Goal: Task Accomplishment & Management: Use online tool/utility

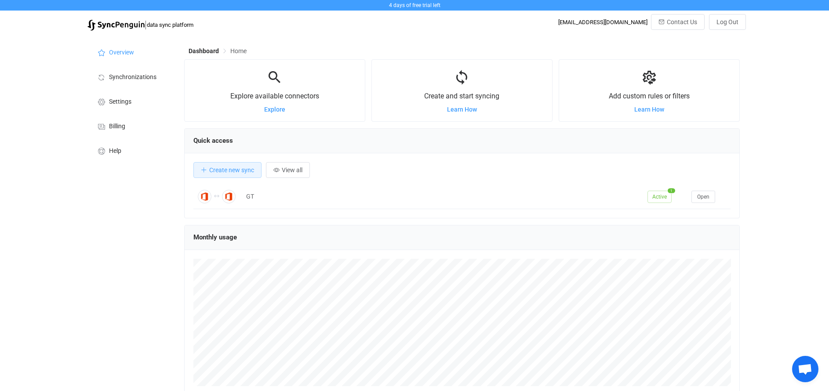
scroll to position [171, 556]
click at [130, 77] on span "Synchronizations" at bounding box center [132, 77] width 47 height 7
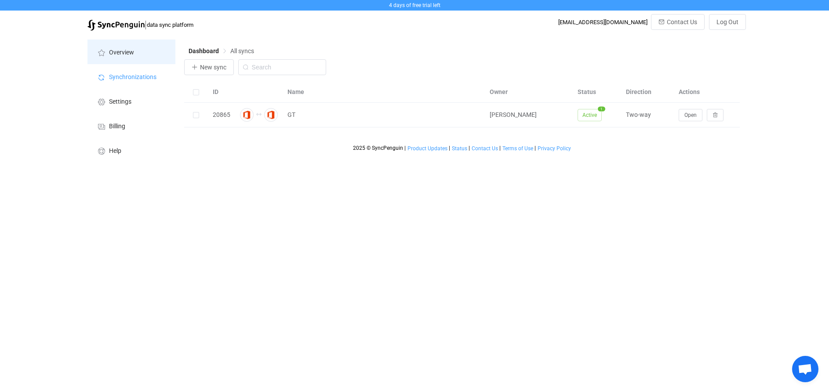
click at [123, 61] on li "Overview" at bounding box center [131, 52] width 88 height 25
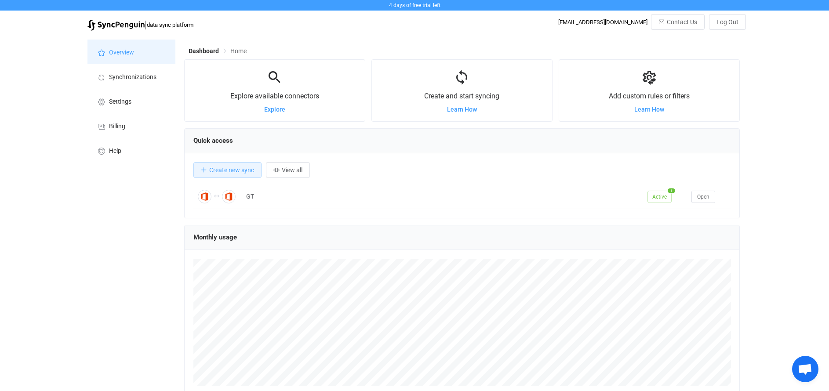
scroll to position [171, 556]
click at [124, 81] on li "Synchronizations" at bounding box center [131, 76] width 88 height 25
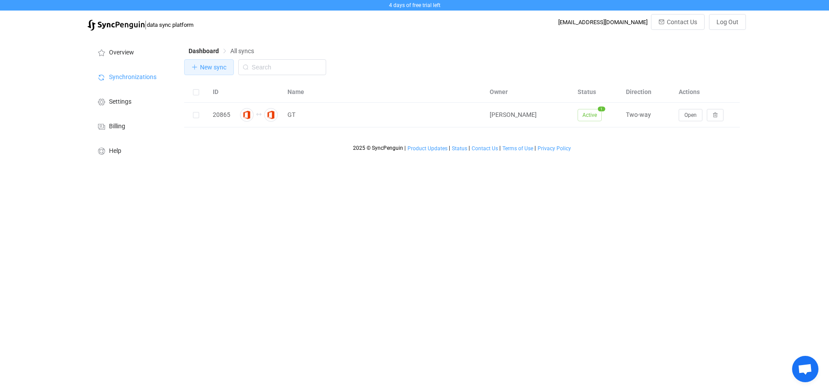
click at [203, 65] on span "New sync" at bounding box center [213, 67] width 26 height 7
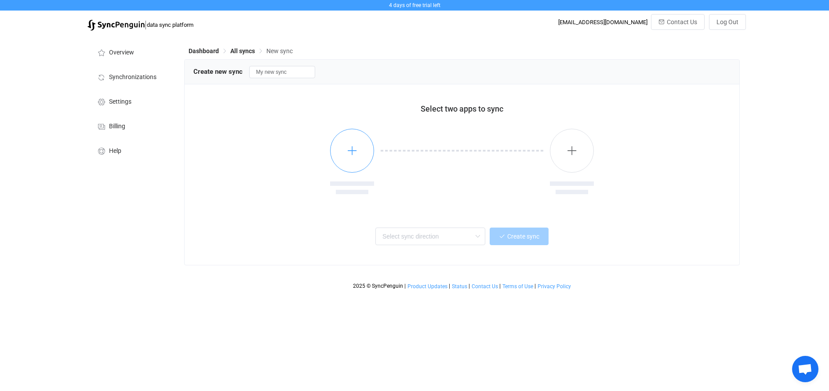
click at [347, 151] on icon "button" at bounding box center [352, 150] width 11 height 11
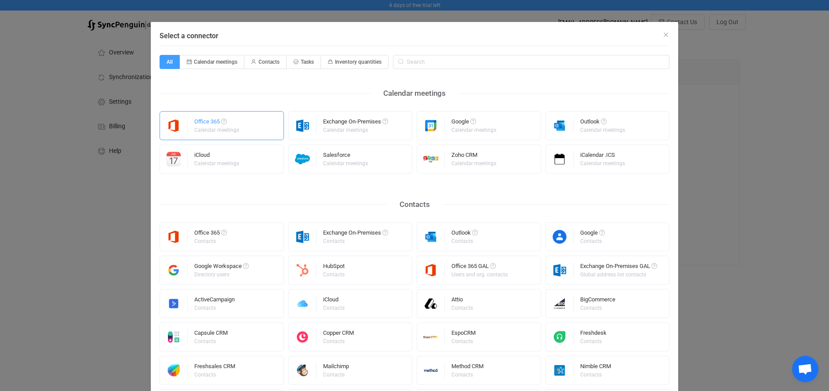
click at [178, 119] on img "Select a connector" at bounding box center [174, 125] width 28 height 15
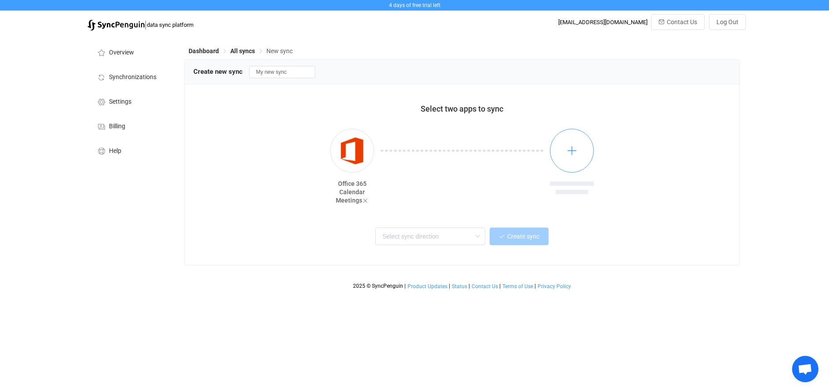
click at [563, 152] on button "button" at bounding box center [572, 151] width 44 height 44
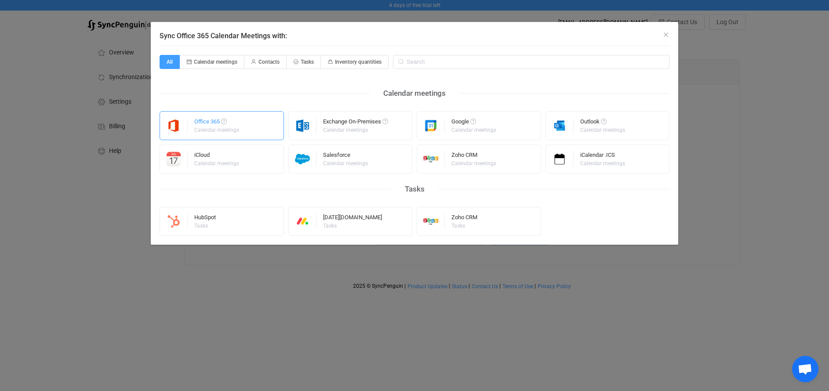
click at [221, 129] on div "Calendar meetings" at bounding box center [216, 129] width 45 height 5
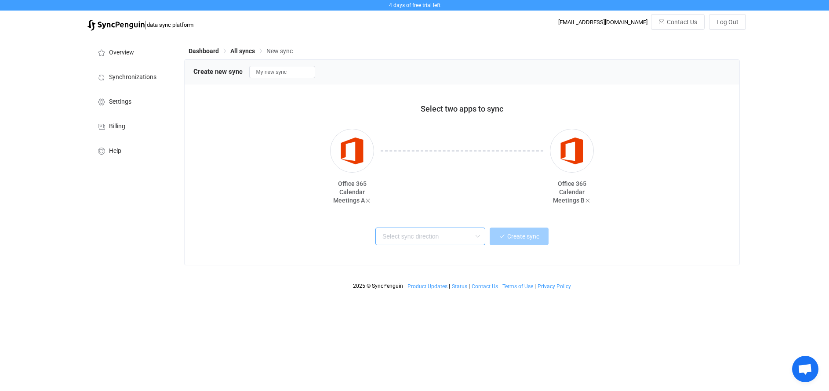
click at [436, 237] on input "text" at bounding box center [430, 237] width 110 height 18
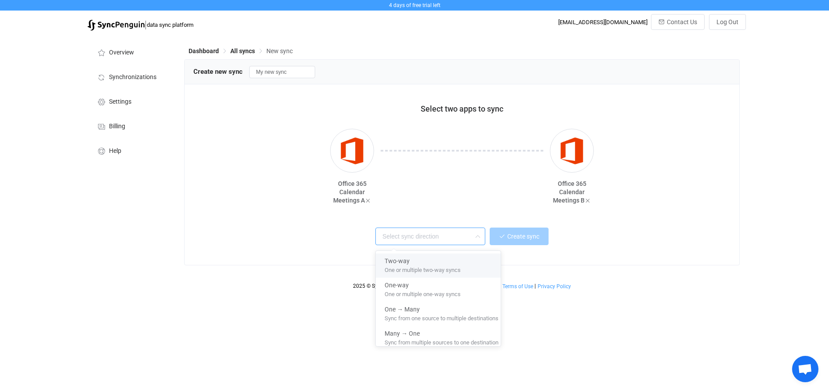
click at [422, 262] on div "Two-way" at bounding box center [442, 260] width 114 height 12
type input "Two-way"
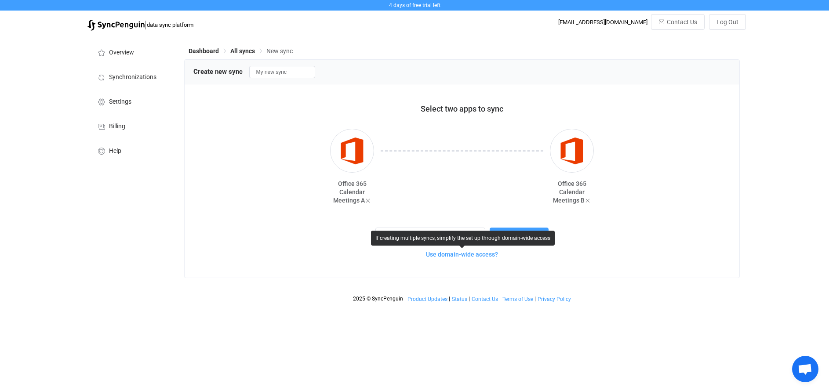
click at [481, 257] on span "Use domain-wide access?" at bounding box center [462, 254] width 72 height 7
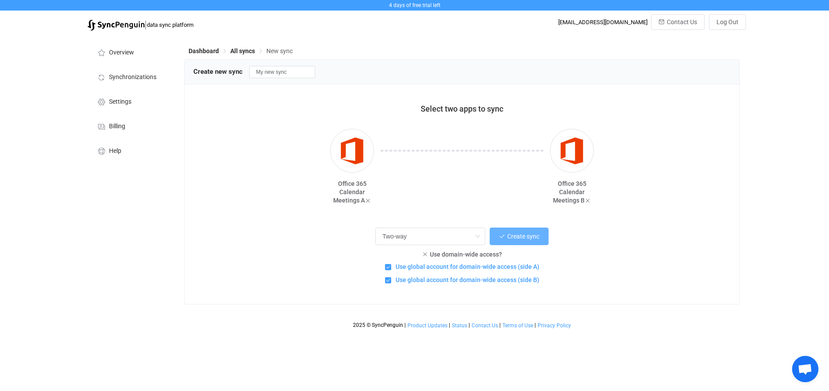
click at [522, 242] on button "Create sync" at bounding box center [519, 237] width 59 height 18
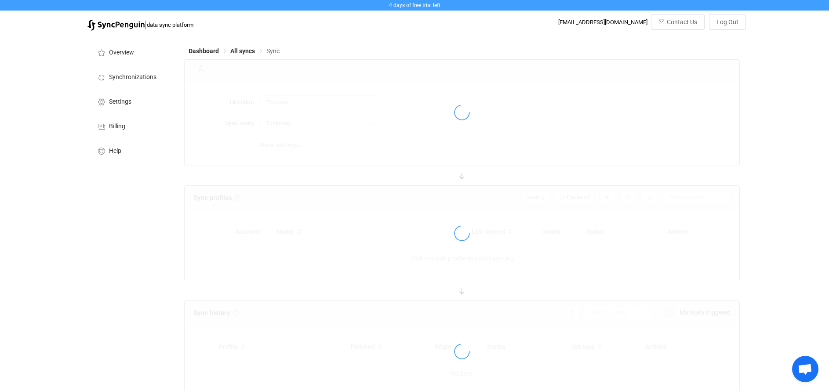
type input "10 minutes"
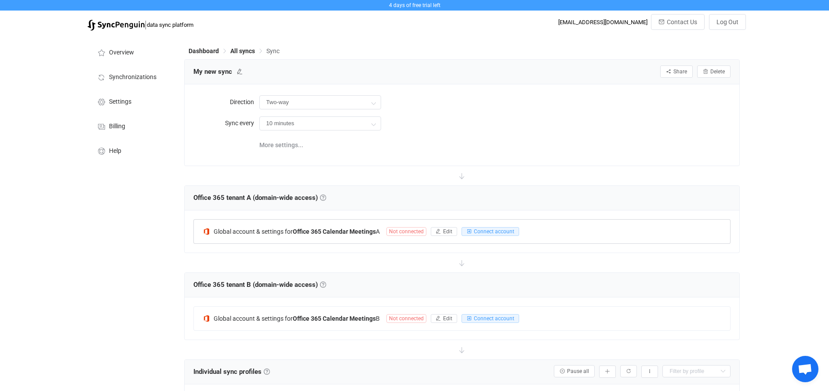
click at [405, 232] on span "Not connected" at bounding box center [406, 231] width 40 height 9
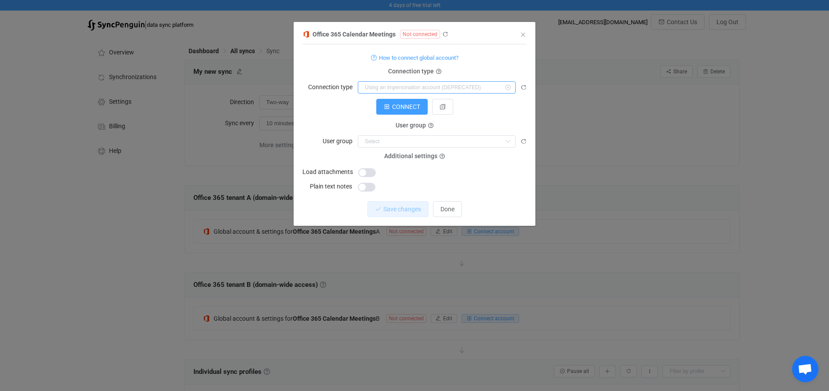
click at [413, 88] on input "dialog" at bounding box center [437, 87] width 158 height 12
click at [414, 84] on input "dialog" at bounding box center [437, 87] width 158 height 12
type input "As an application"
click at [425, 86] on input "As an application" at bounding box center [437, 87] width 158 height 12
click at [413, 108] on span "Using an impersonation account (DEPRECATED)" at bounding box center [432, 109] width 131 height 7
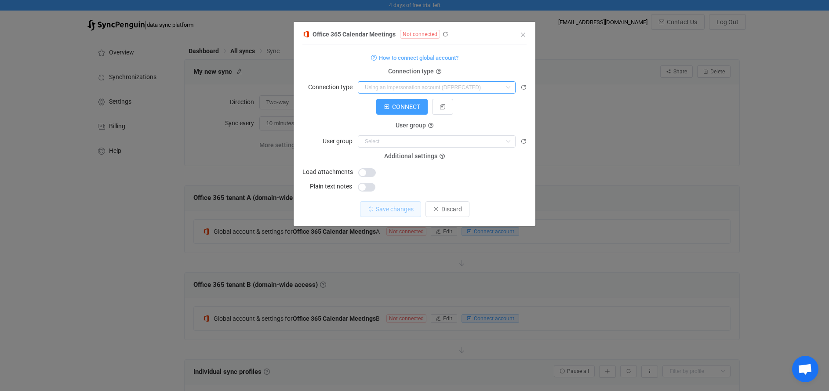
type input "Using an impersonation account (DEPRECATED)"
click at [446, 142] on input "dialog" at bounding box center [437, 141] width 158 height 12
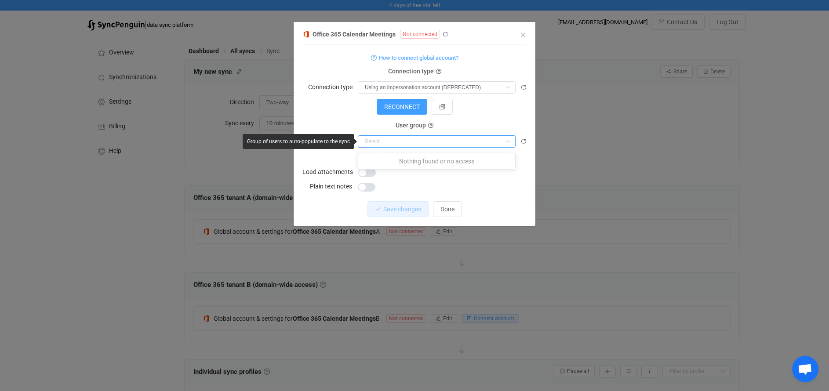
click at [446, 142] on input "dialog" at bounding box center [437, 141] width 158 height 12
click at [431, 125] on icon "dialog" at bounding box center [430, 125] width 5 height 5
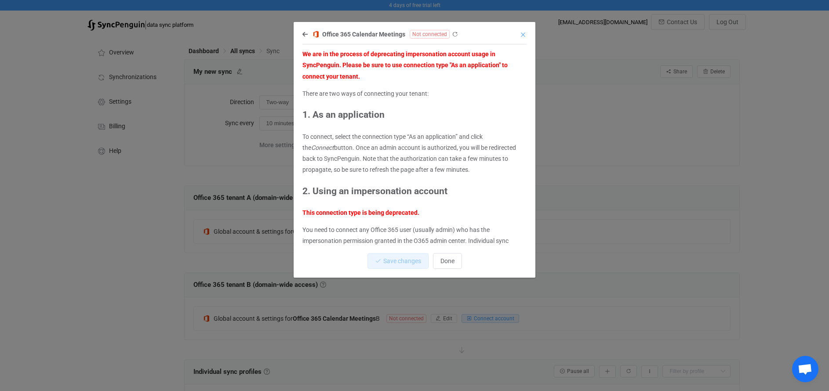
click at [523, 33] on icon "Close" at bounding box center [522, 34] width 7 height 7
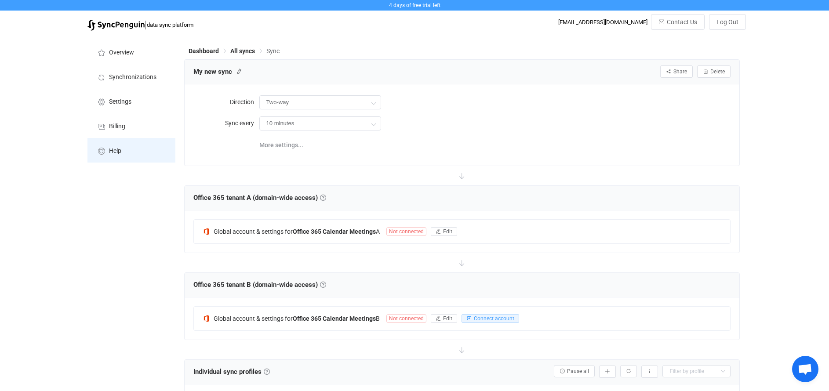
click at [130, 153] on li "Help" at bounding box center [131, 150] width 88 height 25
click at [118, 76] on span "Synchronizations" at bounding box center [132, 77] width 47 height 7
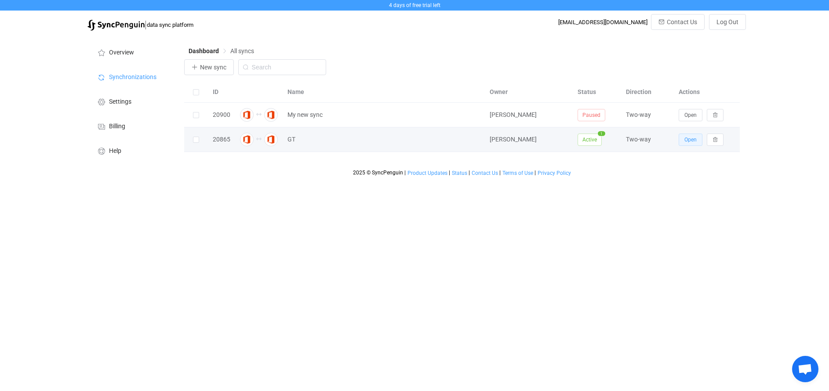
click at [689, 142] on span "Open" at bounding box center [690, 140] width 12 height 6
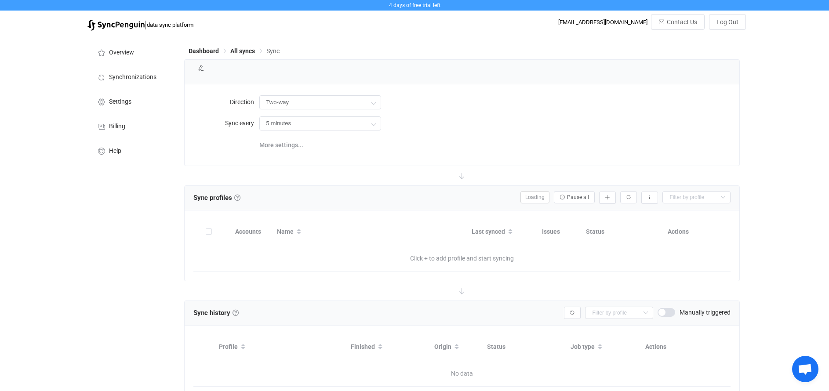
type input "10 minutes"
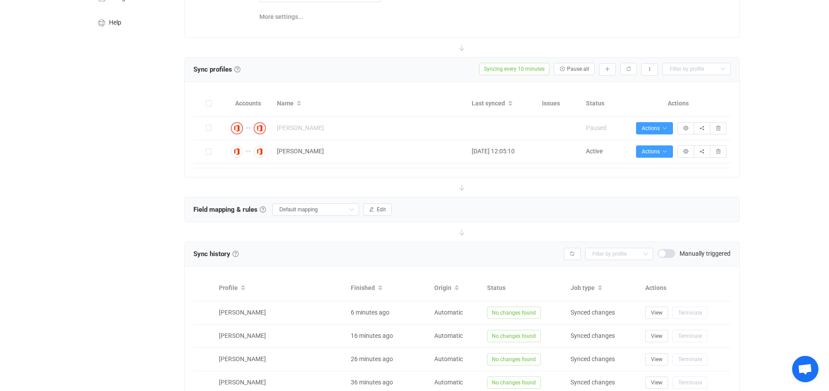
scroll to position [186, 0]
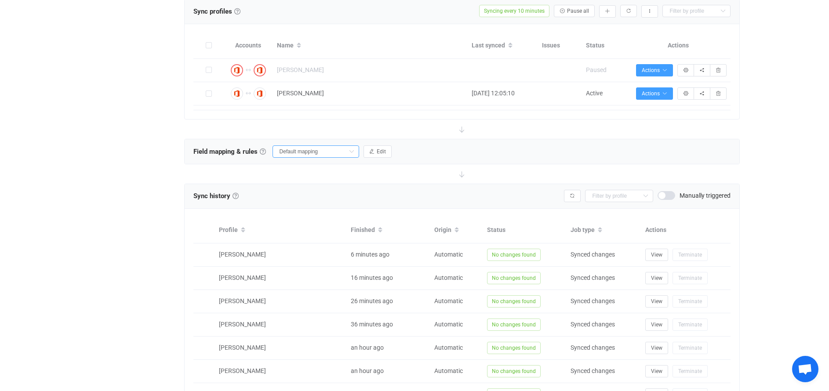
click at [302, 152] on input "Default mapping" at bounding box center [315, 151] width 87 height 12
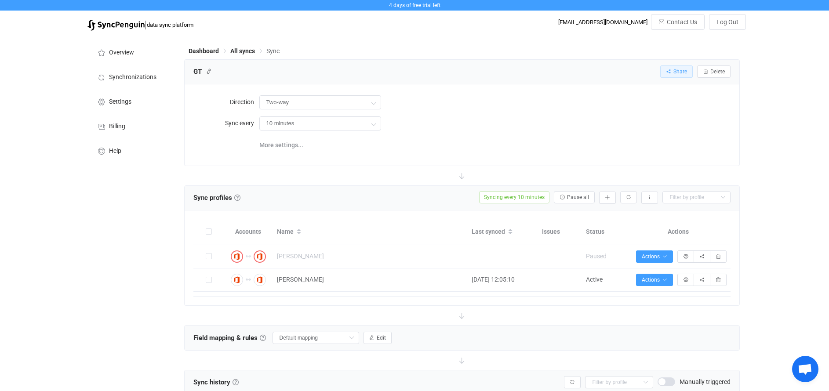
click at [683, 71] on span "Share" at bounding box center [680, 72] width 14 height 6
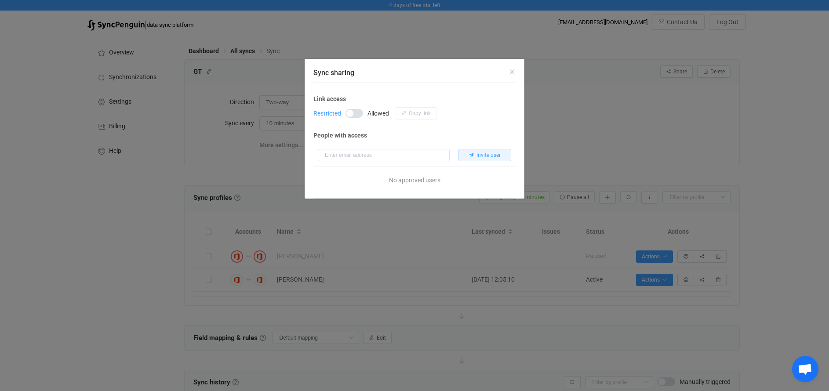
click at [357, 113] on span "Sync sharing" at bounding box center [354, 113] width 18 height 9
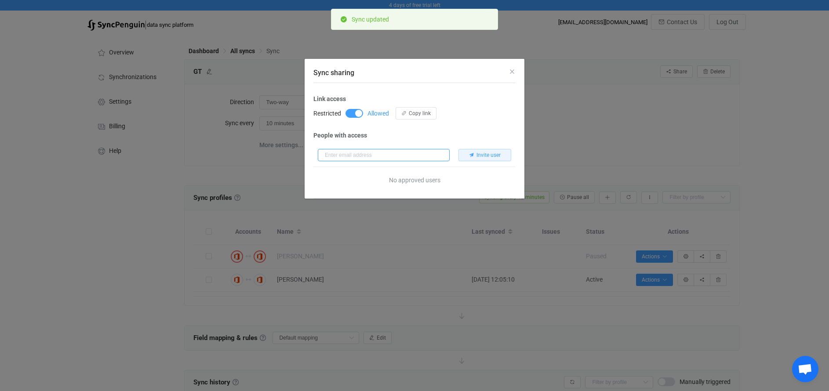
click at [367, 152] on input "Sync sharing" at bounding box center [384, 155] width 132 height 12
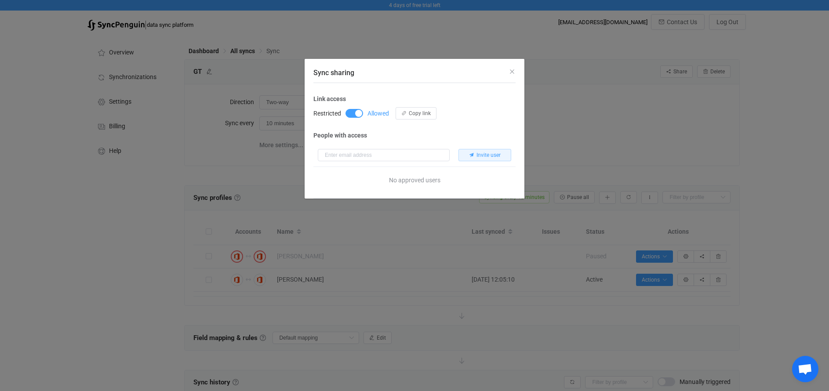
click at [350, 112] on span "Sync sharing" at bounding box center [354, 113] width 18 height 9
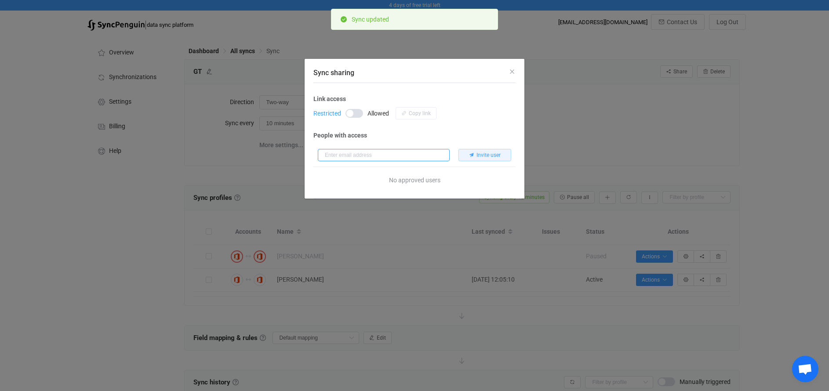
click at [354, 155] on input "Sync sharing" at bounding box center [384, 155] width 132 height 12
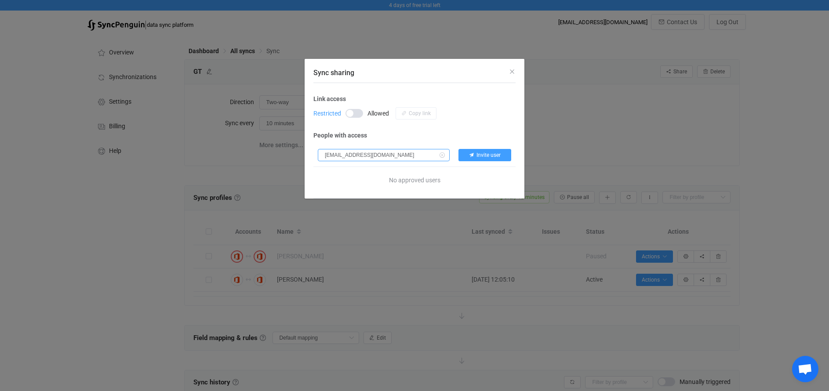
type input "[EMAIL_ADDRESS][DOMAIN_NAME]"
click at [485, 153] on span "Invite user" at bounding box center [488, 155] width 24 height 6
click at [357, 114] on span "Sync sharing" at bounding box center [354, 113] width 18 height 9
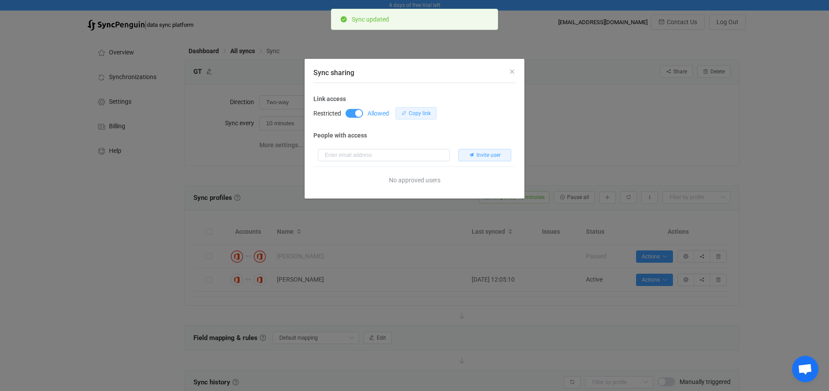
click at [419, 111] on span "Copy link" at bounding box center [420, 113] width 22 height 6
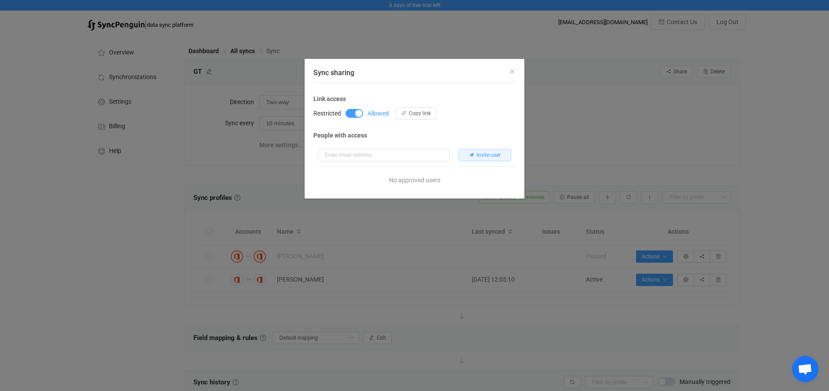
click at [350, 114] on span "Sync sharing" at bounding box center [354, 113] width 18 height 9
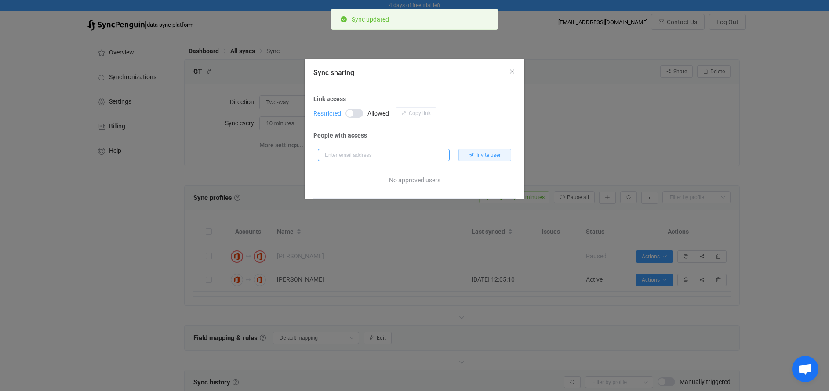
click at [364, 156] on input "Sync sharing" at bounding box center [384, 155] width 132 height 12
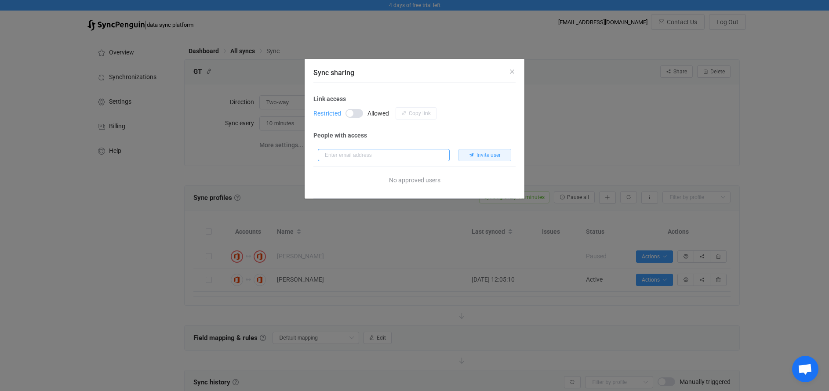
click at [410, 154] on input "Sync sharing" at bounding box center [384, 155] width 132 height 12
type input "[EMAIL_ADDRESS][DOMAIN_NAME]"
click at [480, 155] on span "Invite user" at bounding box center [488, 155] width 24 height 6
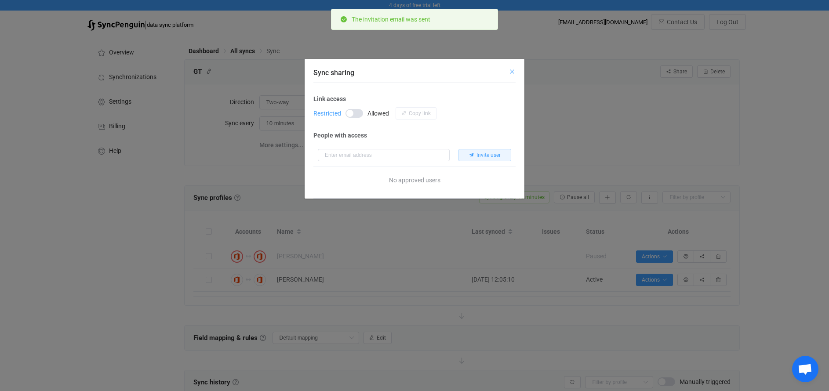
click at [515, 73] on icon "Close" at bounding box center [511, 71] width 7 height 7
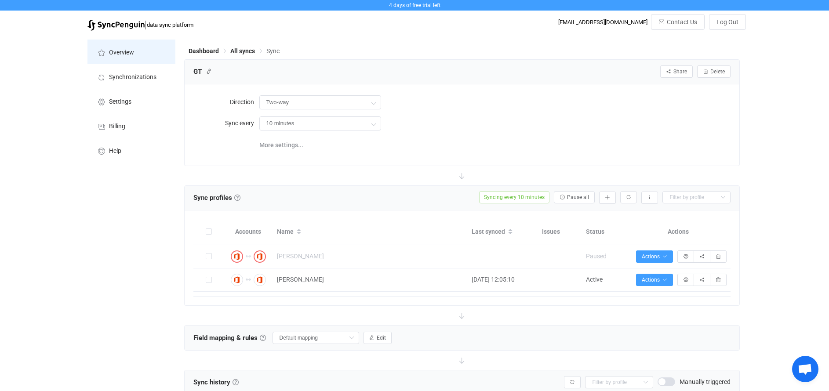
click at [116, 55] on span "Overview" at bounding box center [121, 52] width 25 height 7
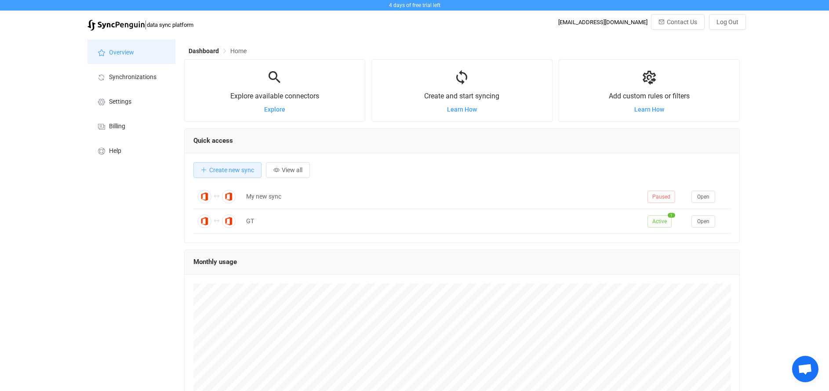
scroll to position [171, 556]
